Goal: Task Accomplishment & Management: Manage account settings

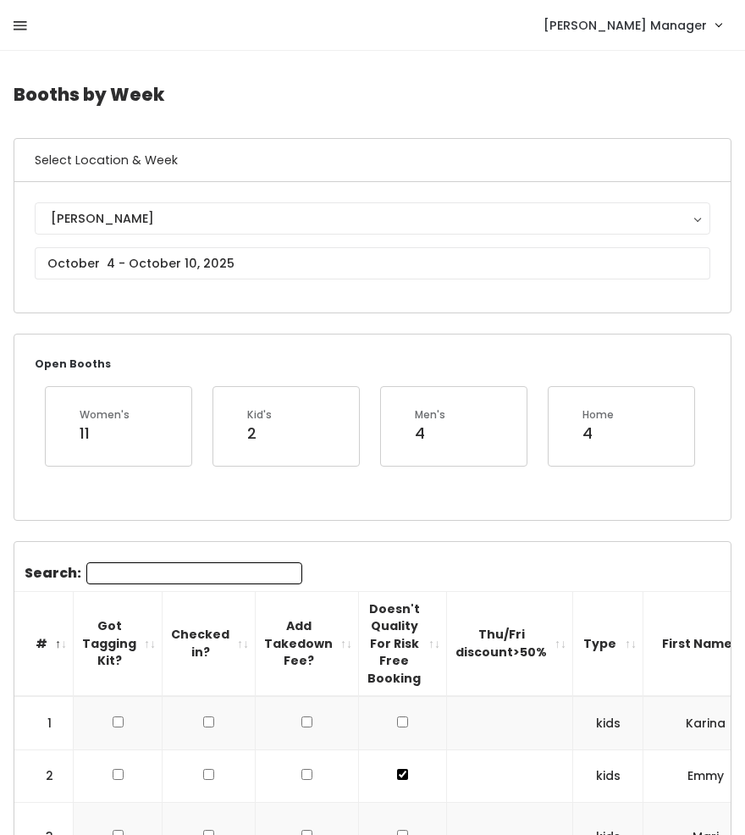
click at [25, 30] on icon at bounding box center [21, 26] width 14 height 15
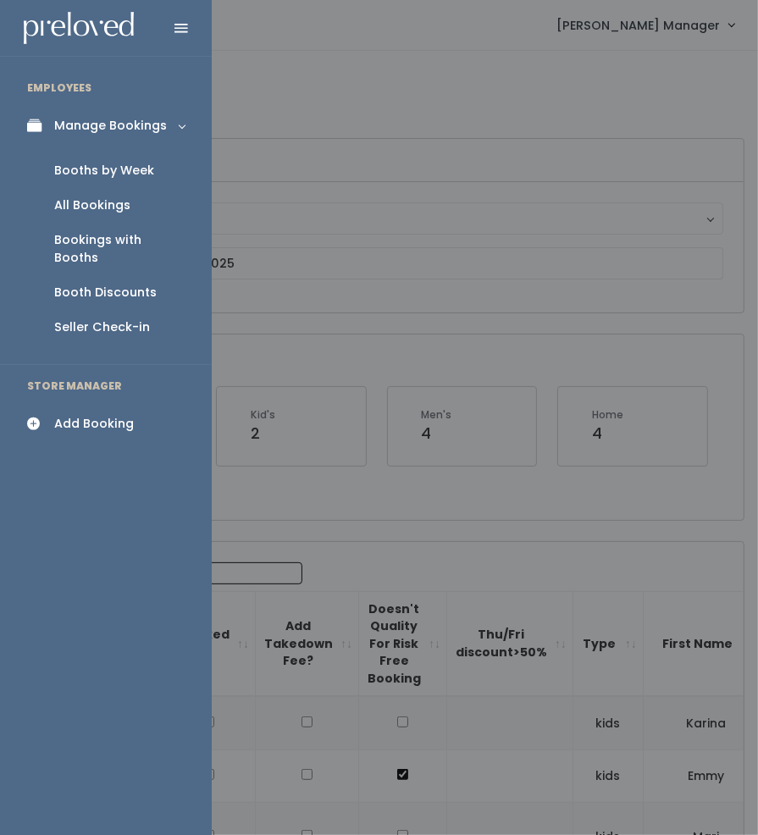
click at [71, 207] on div "All Bookings" at bounding box center [92, 205] width 76 height 18
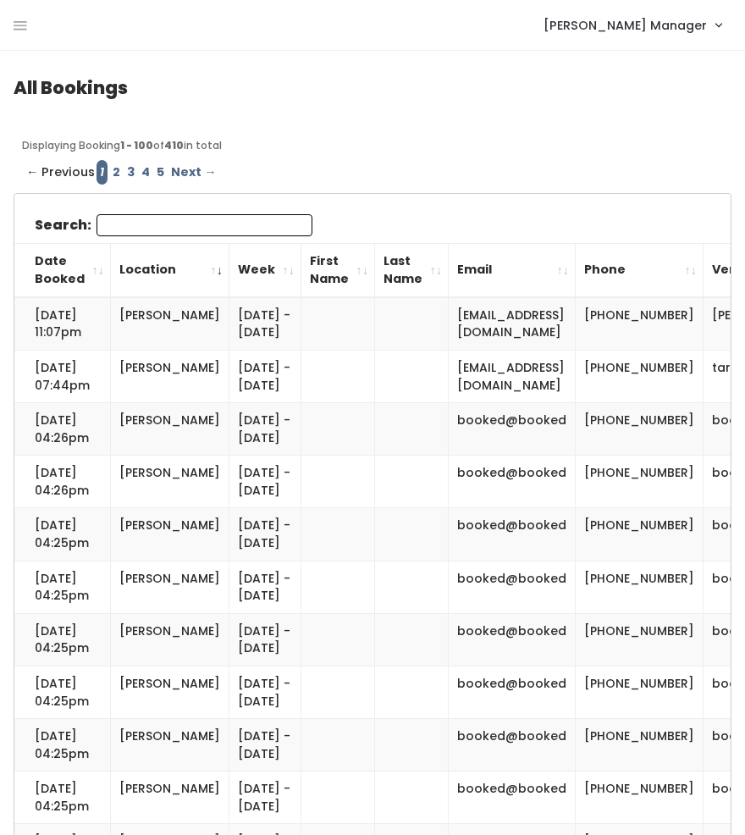
click at [180, 227] on input "Search:" at bounding box center [205, 225] width 216 height 22
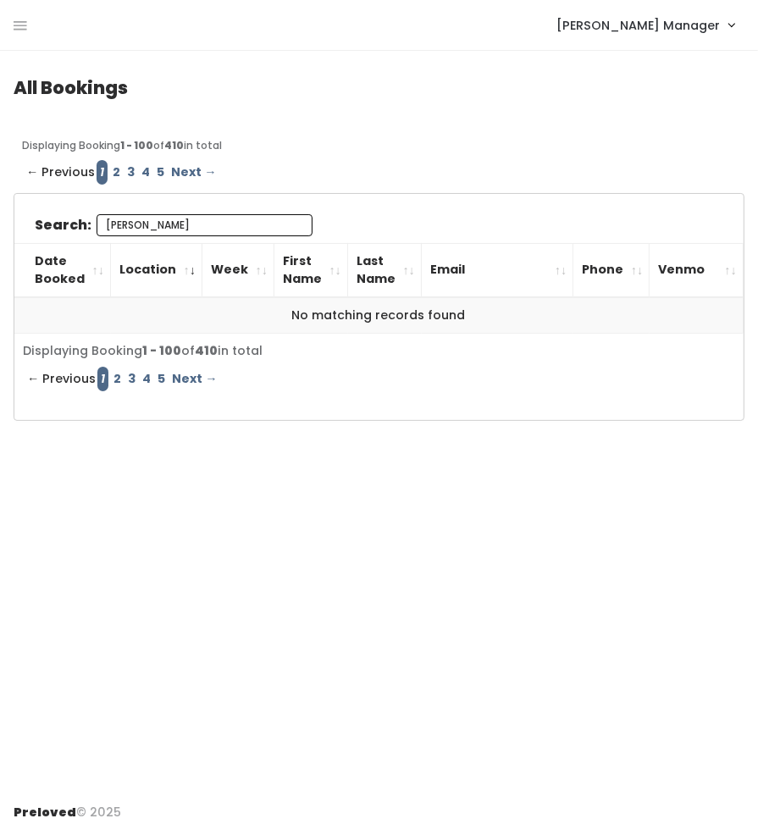
click at [229, 226] on input "erin" at bounding box center [205, 225] width 216 height 22
click at [219, 226] on input "erin" at bounding box center [205, 225] width 216 height 22
type input "erin"
click at [14, 23] on icon at bounding box center [21, 26] width 14 height 15
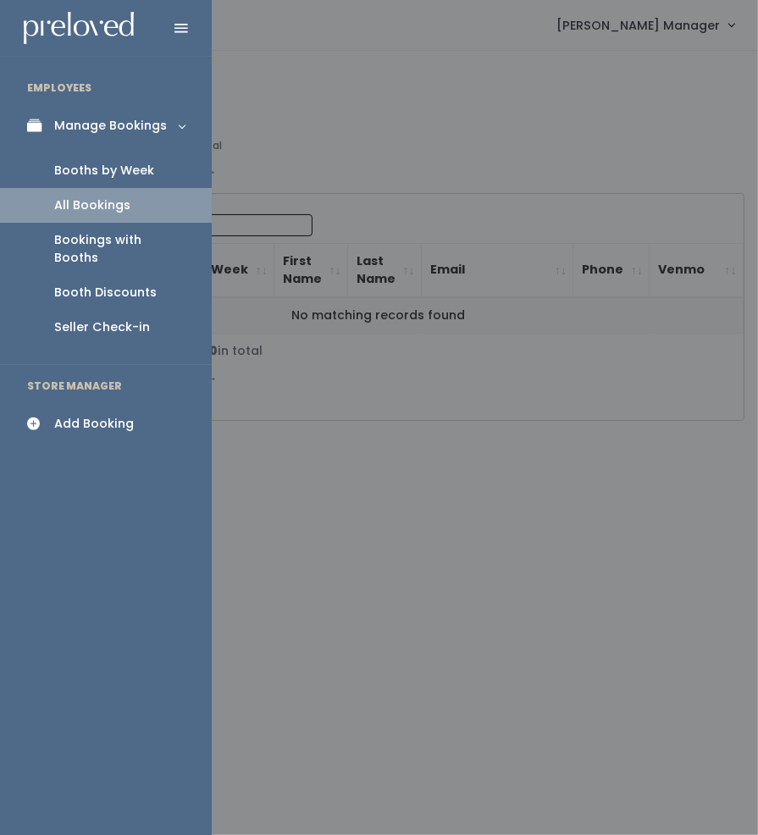
click at [55, 170] on div "Booths by Week" at bounding box center [104, 171] width 100 height 18
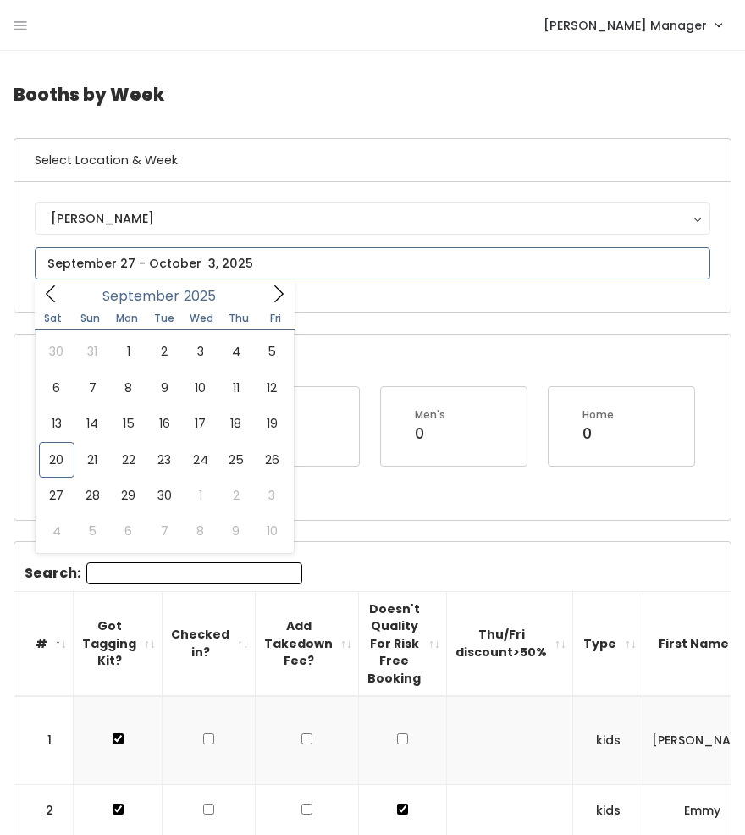
click at [103, 262] on input "text" at bounding box center [373, 263] width 676 height 32
click at [281, 290] on icon at bounding box center [278, 293] width 19 height 19
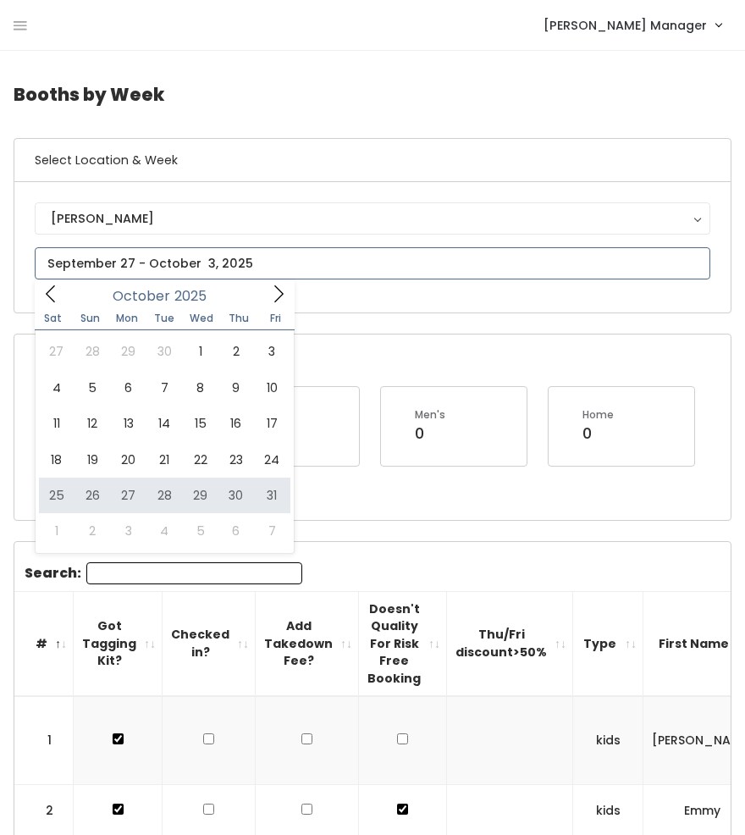
type input "October 25 to October 31"
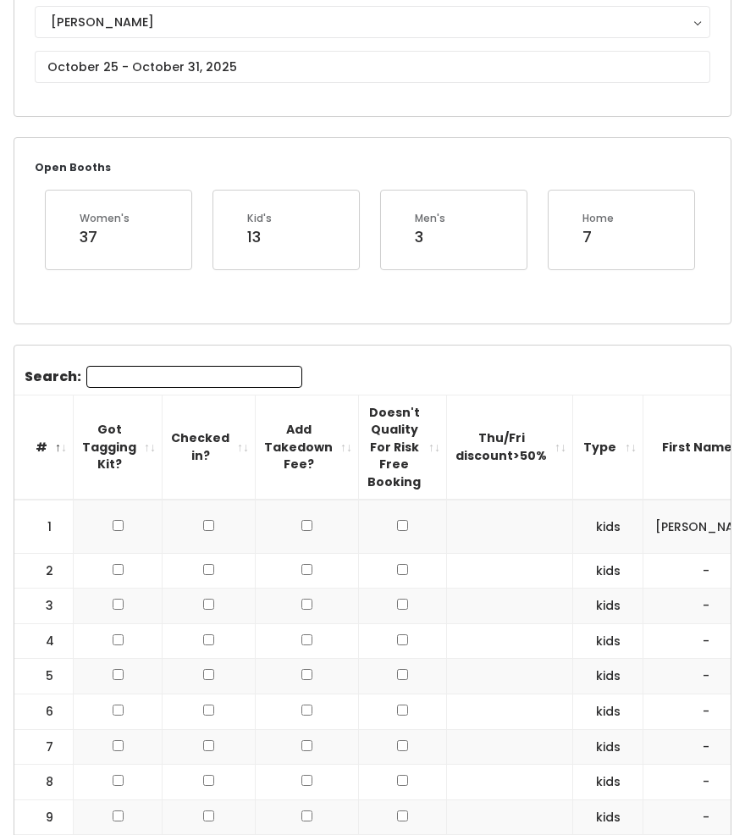
scroll to position [69, 0]
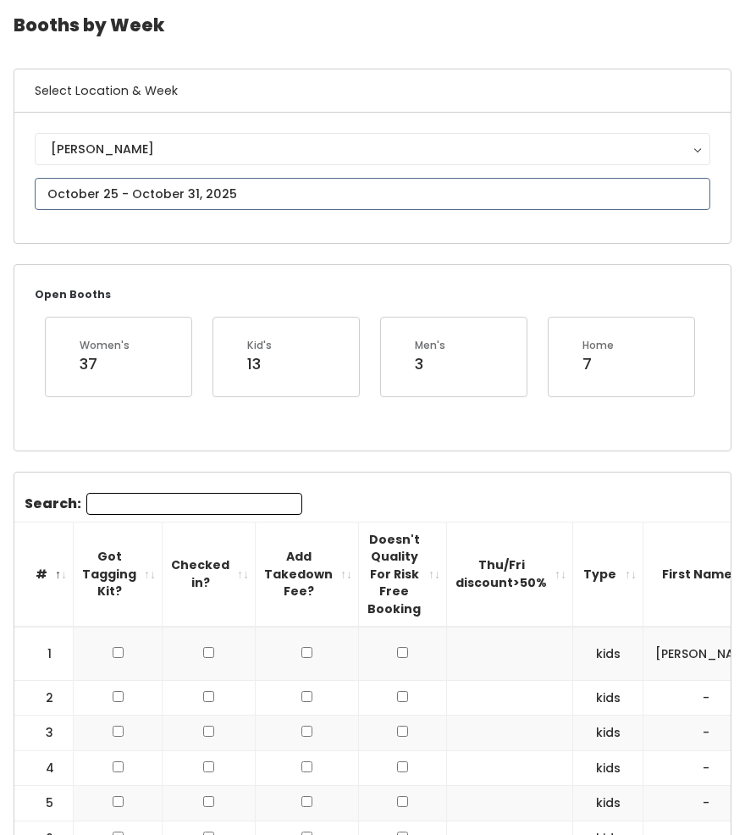
click at [180, 194] on input "text" at bounding box center [373, 194] width 676 height 32
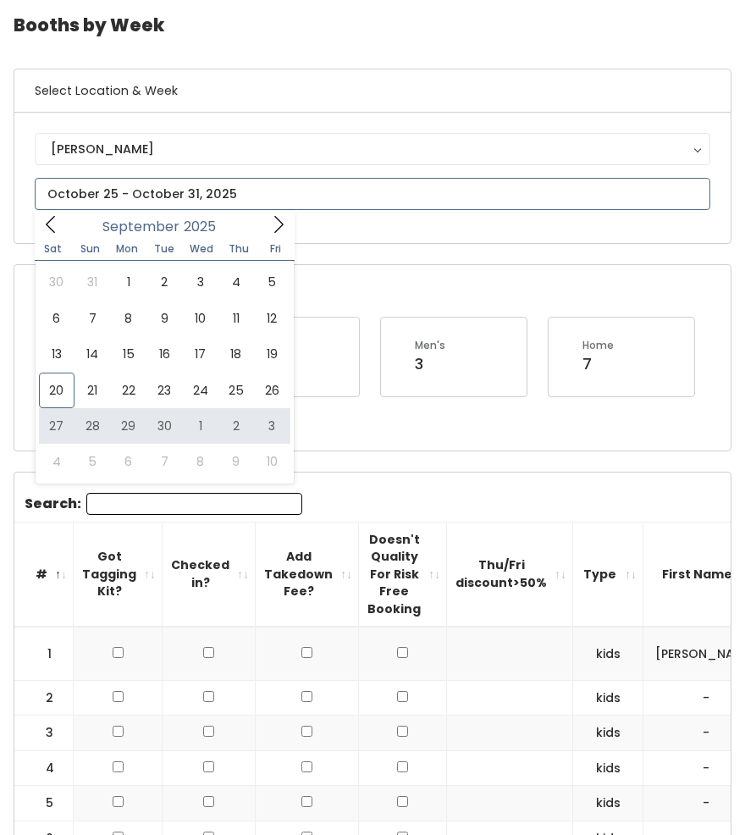
type input "[DATE] to [DATE]"
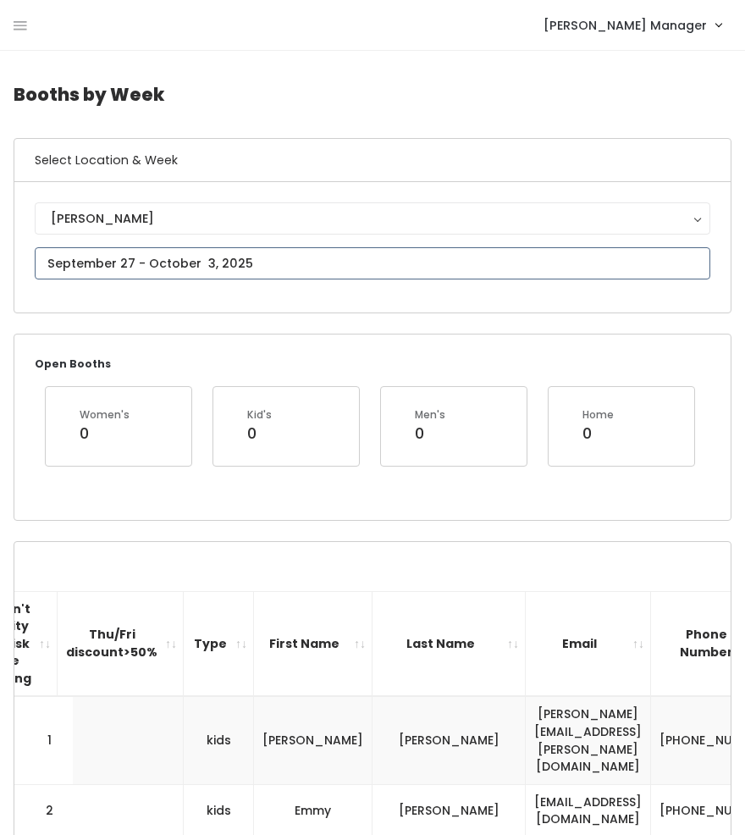
click at [169, 267] on input "text" at bounding box center [373, 263] width 676 height 32
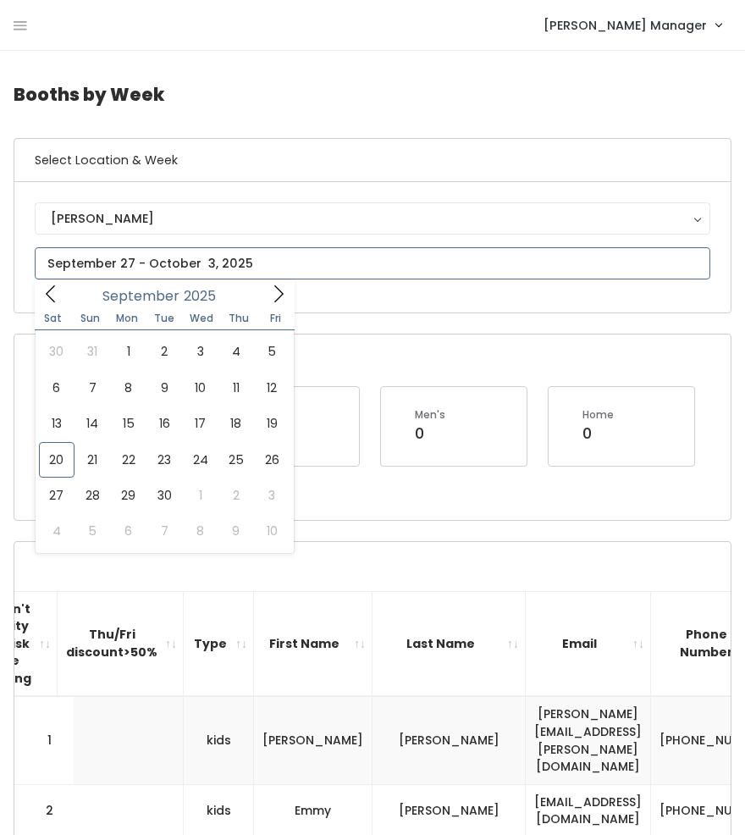
click at [275, 296] on icon at bounding box center [278, 293] width 19 height 19
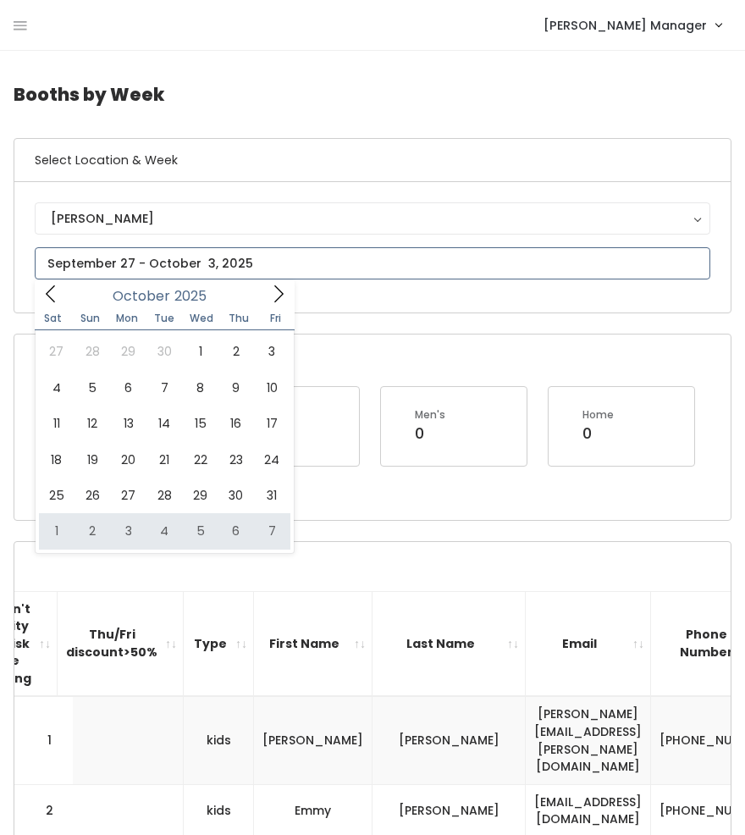
type input "November 1 to November 7"
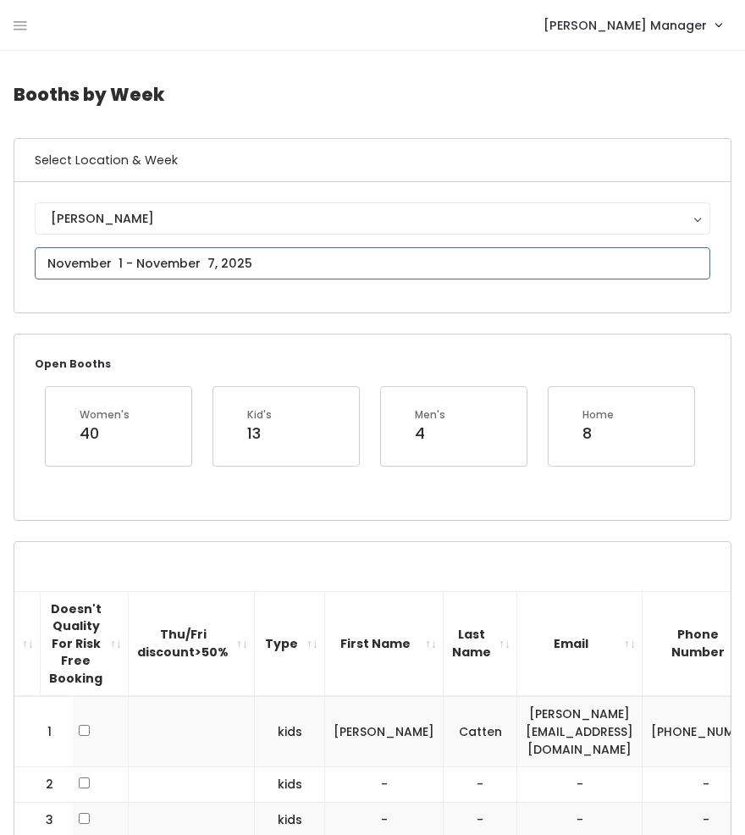
click at [192, 265] on input "text" at bounding box center [373, 263] width 676 height 32
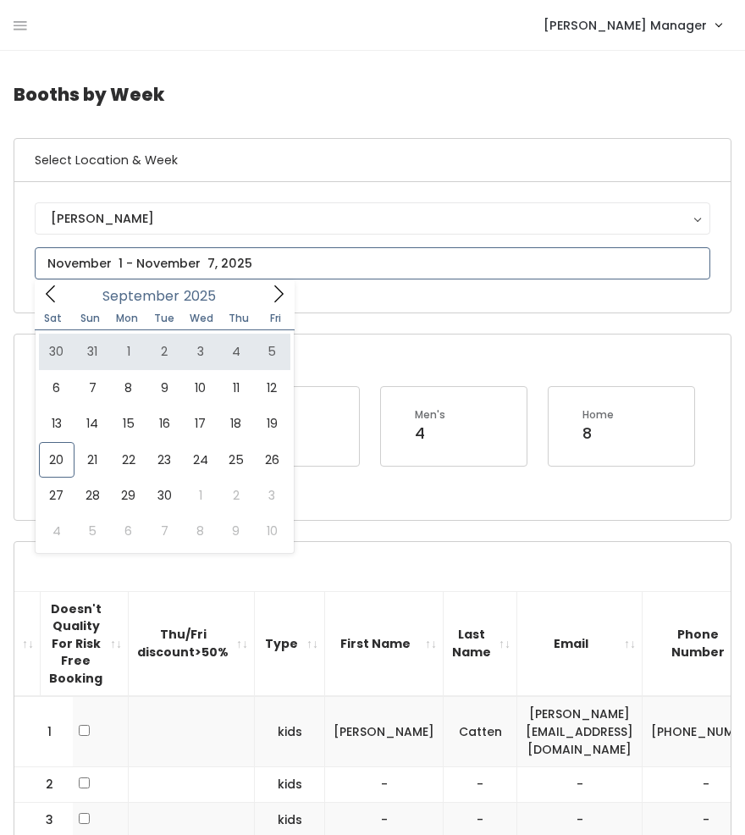
click at [276, 303] on icon at bounding box center [278, 293] width 19 height 19
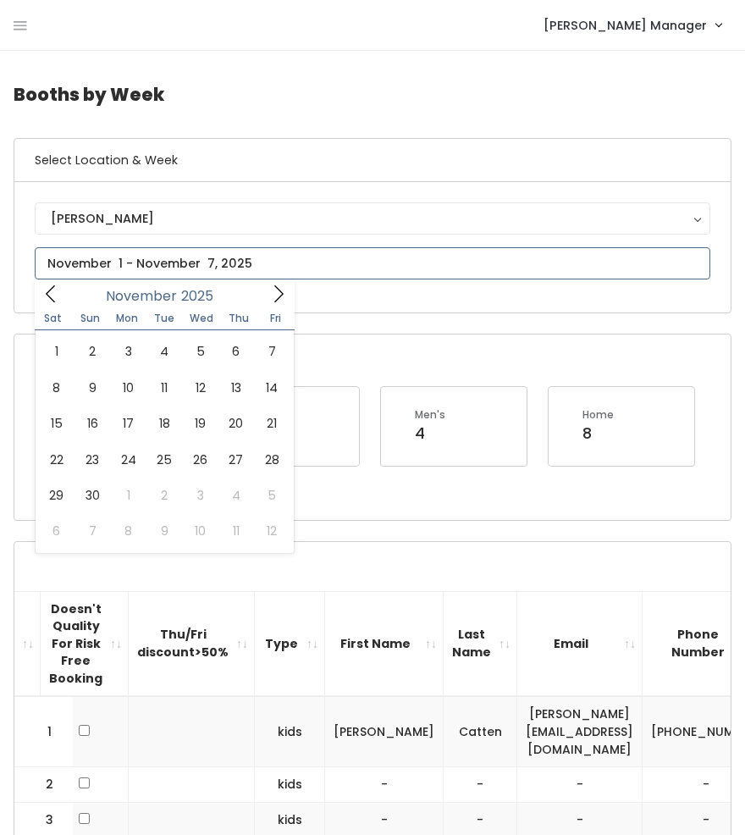
click at [273, 292] on icon at bounding box center [278, 293] width 19 height 19
